Goal: Task Accomplishment & Management: Use online tool/utility

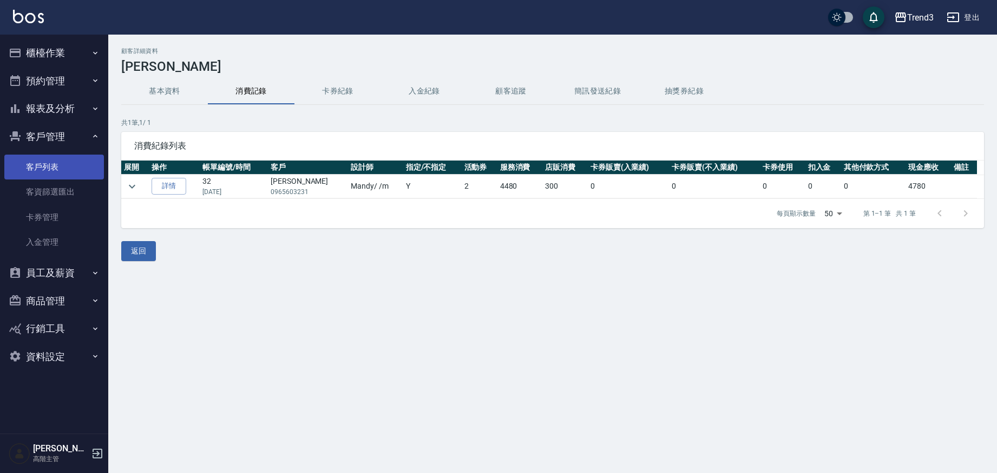
click at [36, 163] on link "客戶列表" at bounding box center [54, 167] width 100 height 25
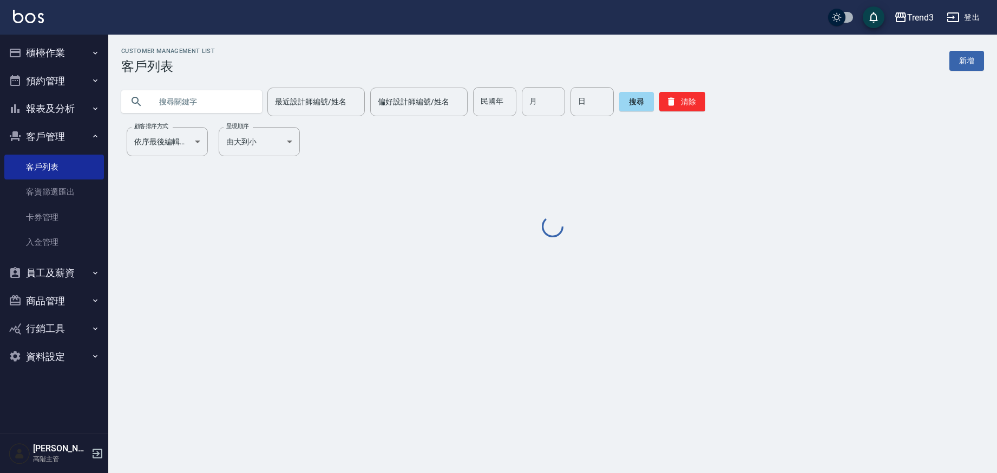
click at [187, 106] on input "text" at bounding box center [203, 101] width 102 height 29
paste input "0952073547"
type input "0952073547"
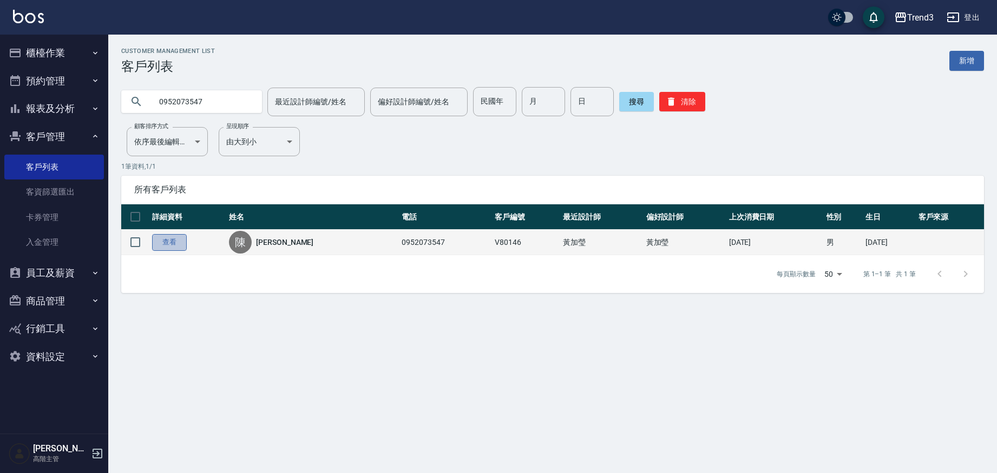
click at [172, 243] on link "查看" at bounding box center [169, 242] width 35 height 17
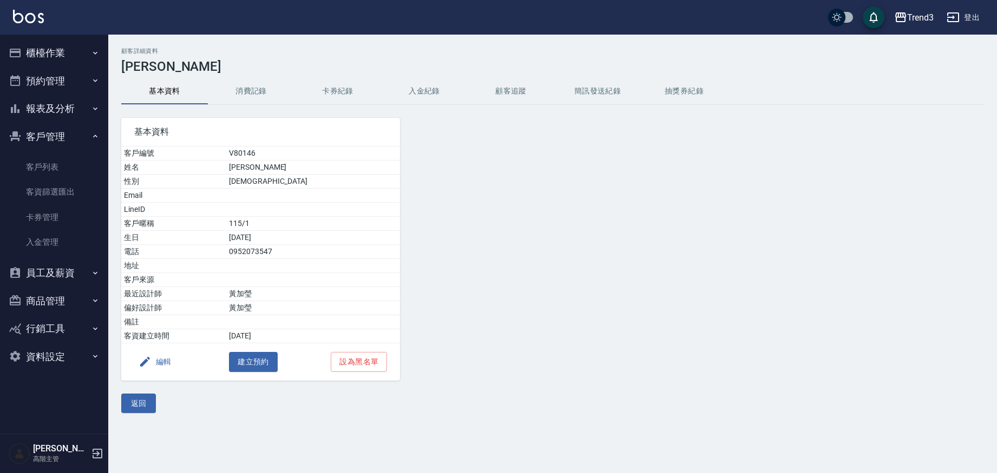
click at [273, 88] on button "消費記錄" at bounding box center [251, 91] width 87 height 26
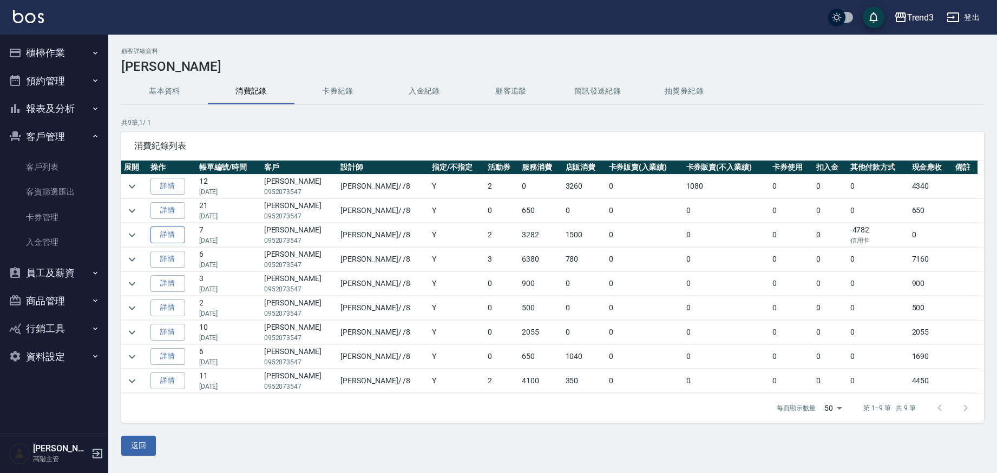
click at [174, 235] on link "詳情" at bounding box center [167, 235] width 35 height 17
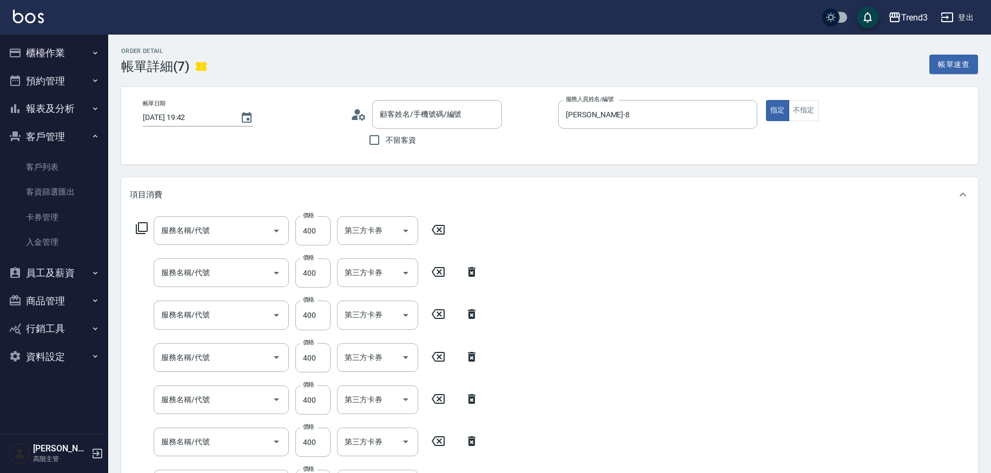
type input "[DATE] 19:42"
type input "[PERSON_NAME]-8"
type input "洗髮(250)"
type input "剪髮(350)"
type input "燙髮(12401)"
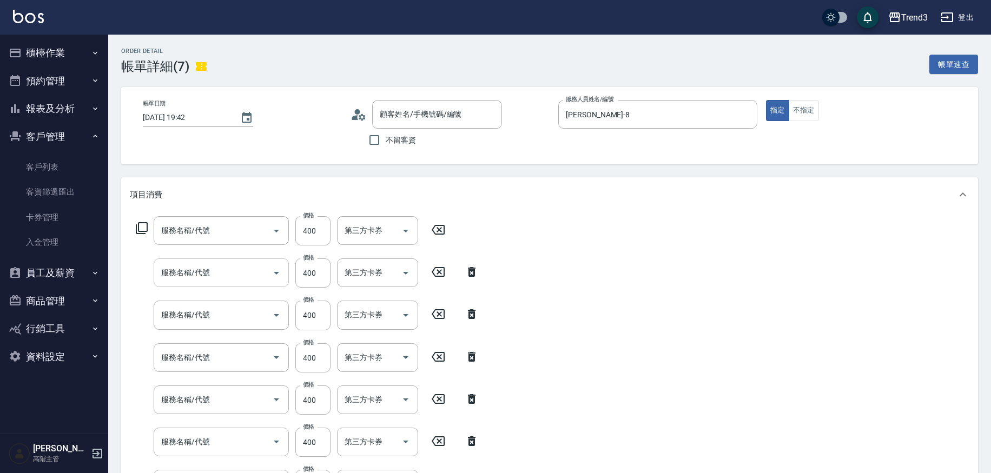
type input "燙前護髮(2403)"
type input "燙中護髮(24033)"
type input "蜂蜜[PERSON_NAME]護-中(48033)"
type input "套餐預購(女)(99902)"
type input "[PERSON_NAME]/0952073547/V80146"
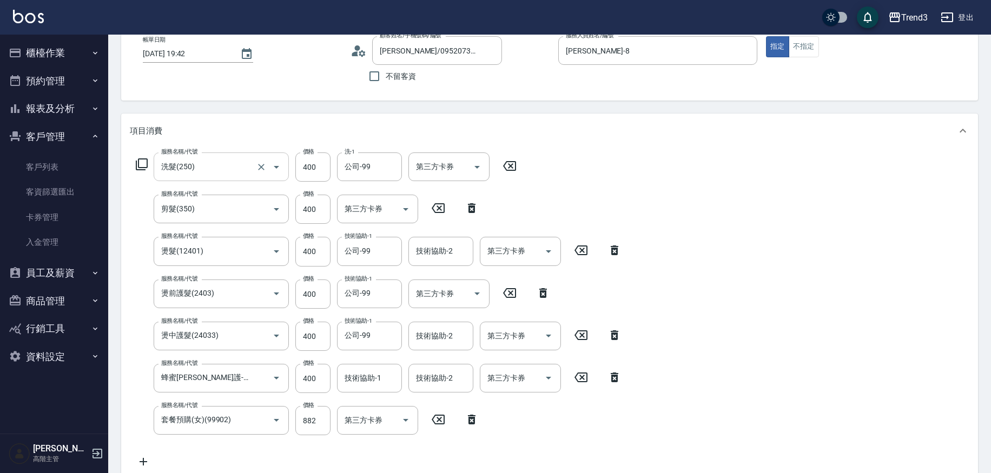
scroll to position [58, 0]
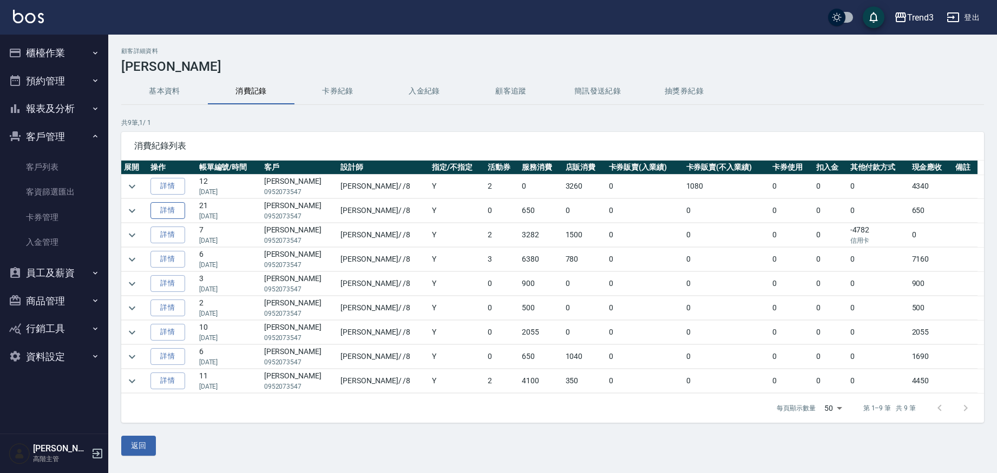
click at [165, 212] on link "詳情" at bounding box center [167, 210] width 35 height 17
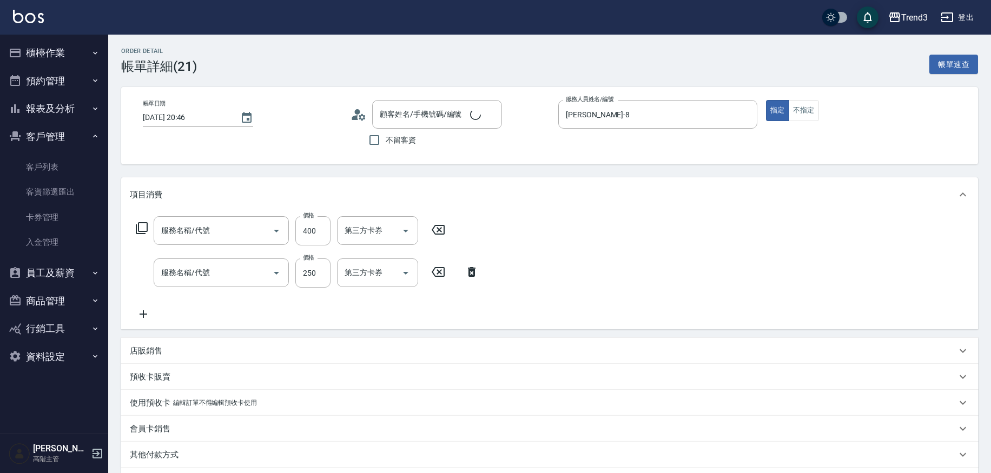
type input "[DATE] 20:46"
type input "[PERSON_NAME]-8"
type input "剪髮(350)"
type input "洗髮(250)"
type input "[PERSON_NAME]/0952073547/V80146"
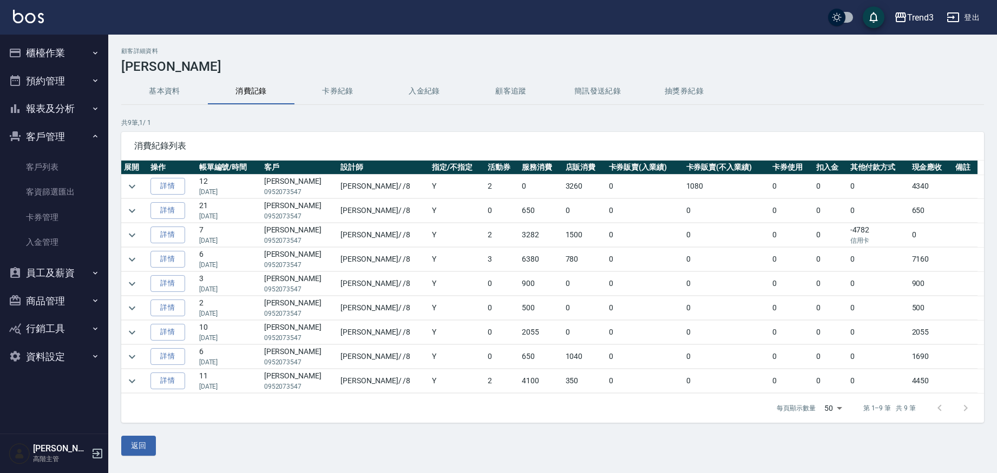
click at [218, 190] on p "[DATE]" at bounding box center [229, 192] width 60 height 10
click at [165, 187] on link "詳情" at bounding box center [167, 186] width 35 height 17
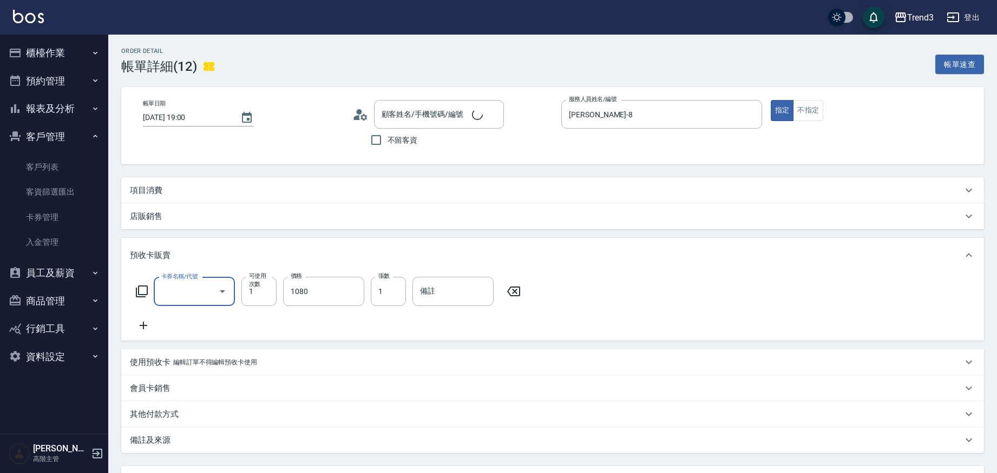
type input "[DATE] 19:00"
type input "[PERSON_NAME]-8"
type input "[PERSON_NAME]/0952073547/V80146"
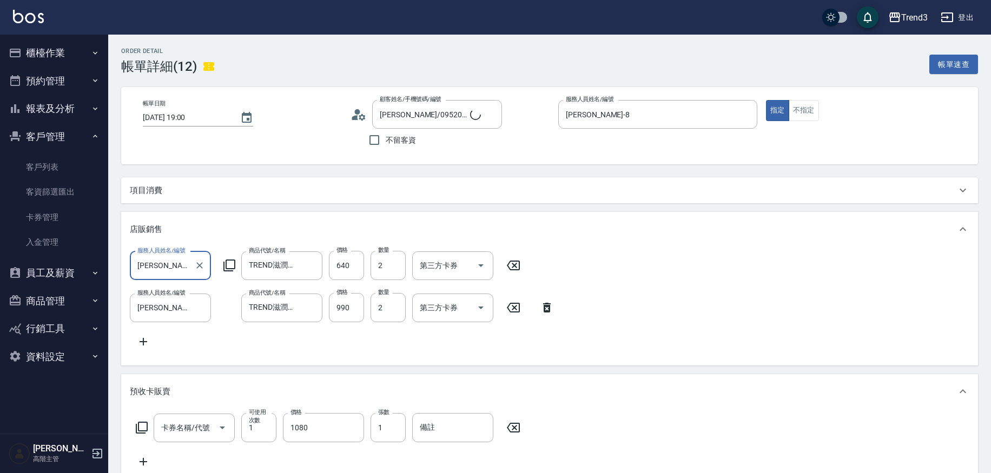
type input "結構式三段6折 短(13805)"
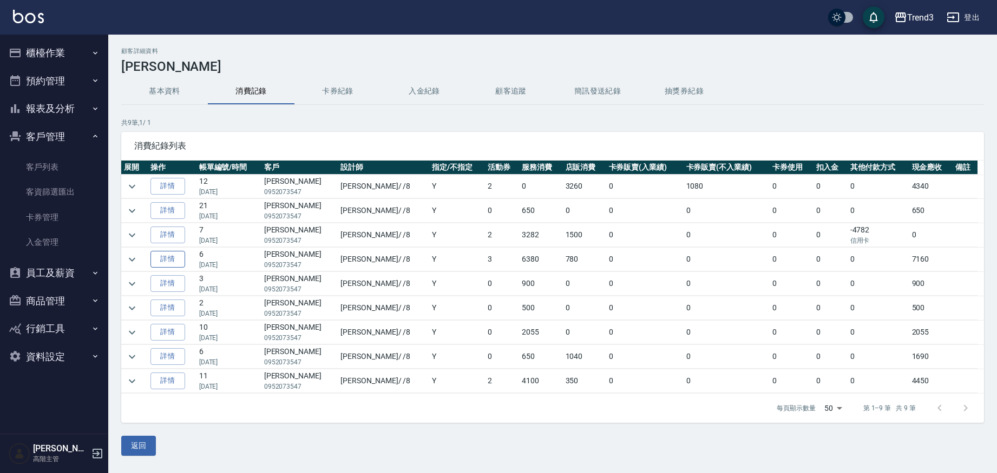
click at [171, 256] on link "詳情" at bounding box center [167, 259] width 35 height 17
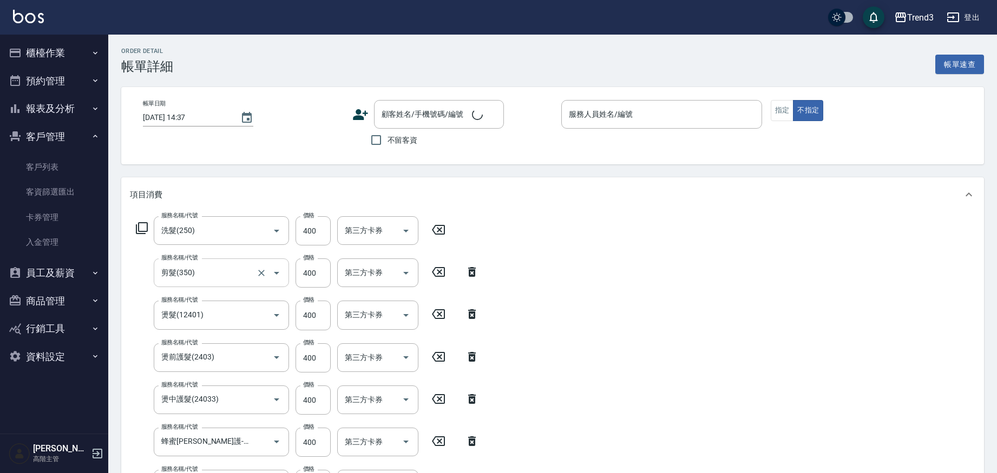
type input "洗髮(250)"
type input "剪髮(350)"
type input "燙髮(12401)"
type input "燙前護髮(2403)"
type input "燙中護髮(24033)"
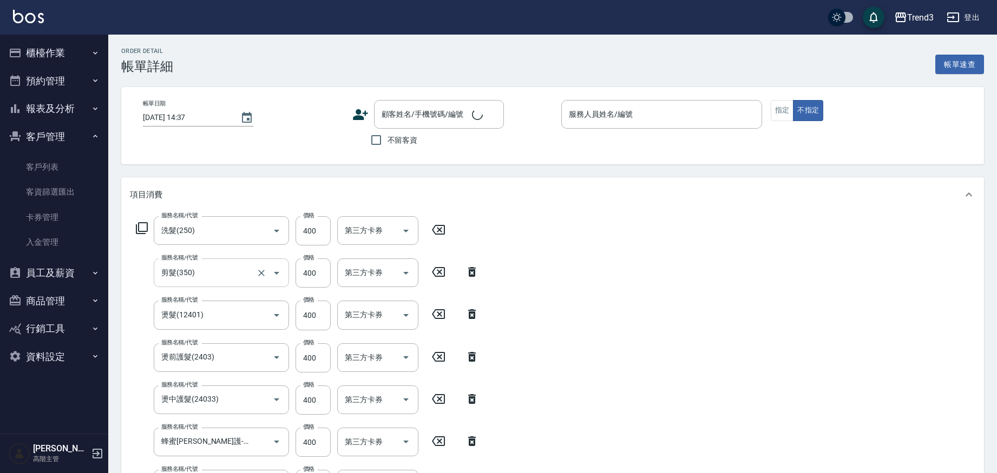
type input "蜂蜜[PERSON_NAME]護-中(48033)"
type input "基礎染<含隔離>(50004)"
type input "燙髮套餐(991)"
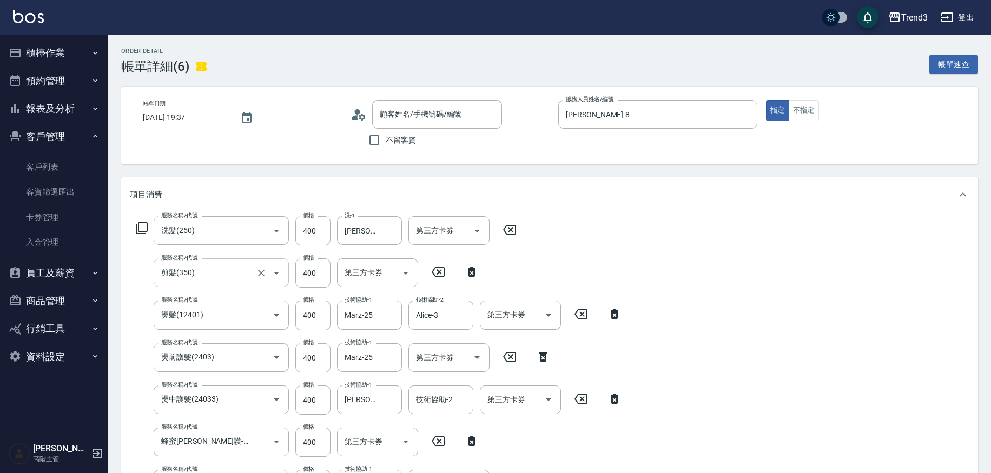
type input "[DATE] 19:37"
type input "[PERSON_NAME]-8"
type input "[PERSON_NAME]/0952073547/V80146"
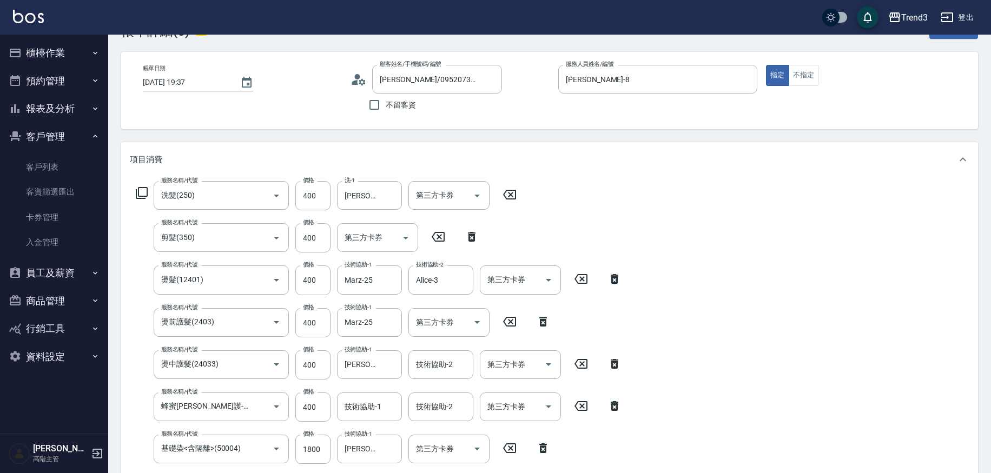
scroll to position [33, 0]
